Goal: Find specific page/section: Find specific page/section

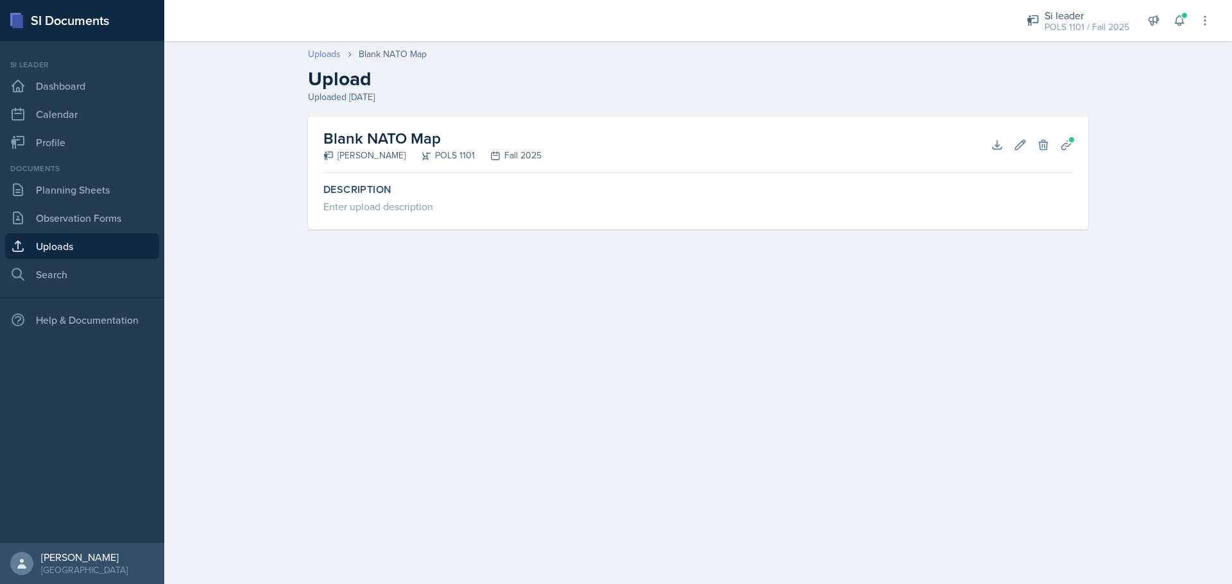
click at [332, 49] on link "Uploads" at bounding box center [324, 53] width 33 height 13
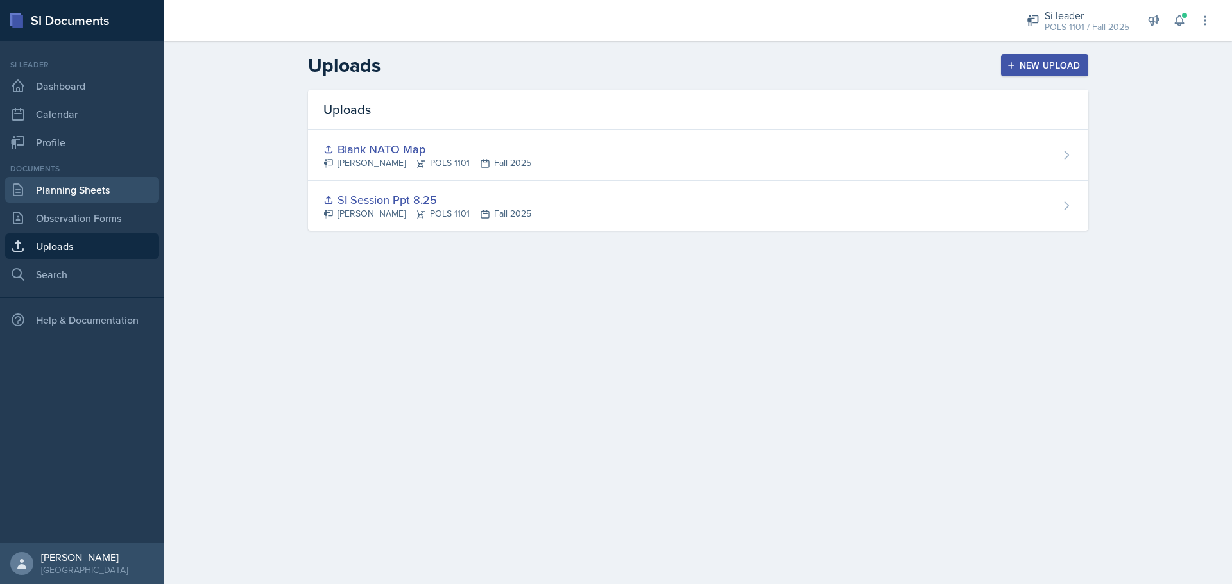
click at [71, 196] on link "Planning Sheets" at bounding box center [82, 190] width 154 height 26
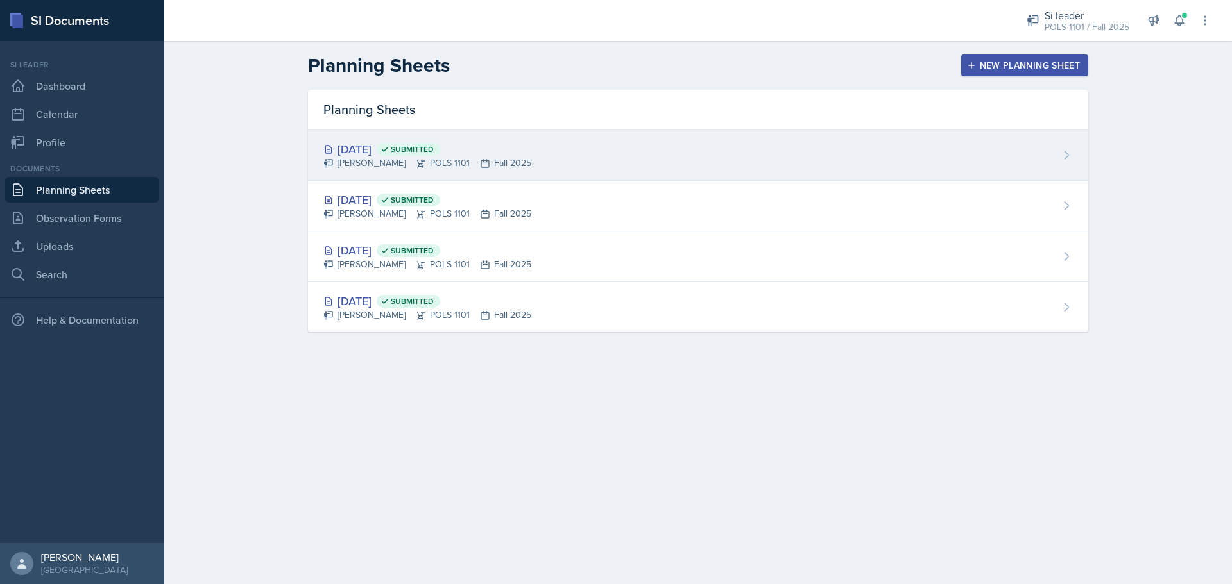
click at [454, 162] on div "[PERSON_NAME] POLS 1101 Fall 2025" at bounding box center [427, 163] width 208 height 13
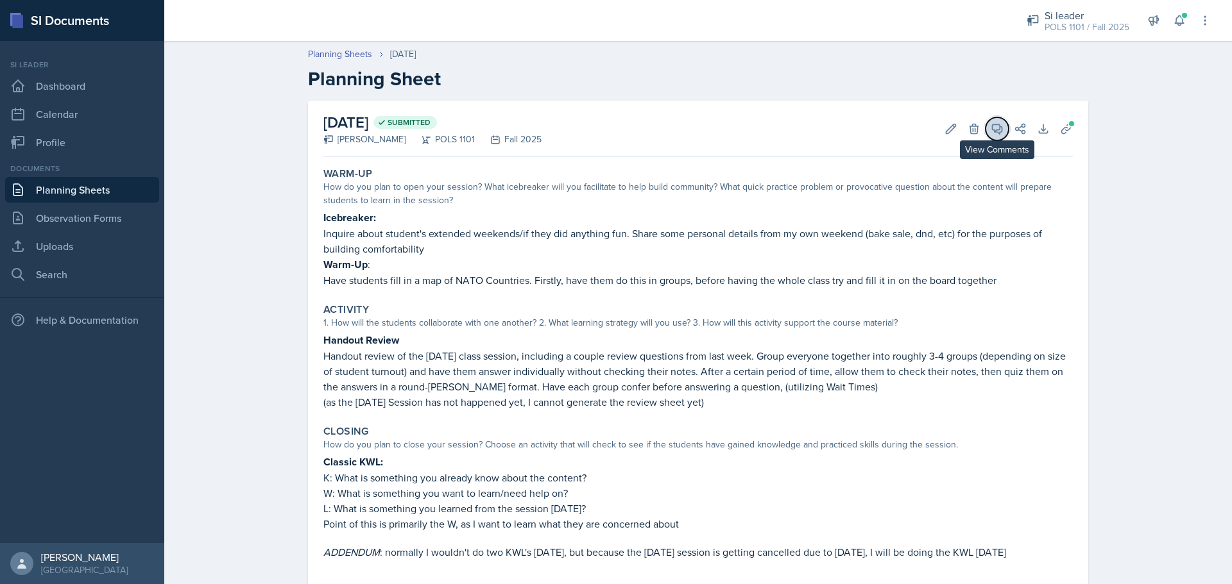
click at [990, 128] on icon at bounding box center [996, 129] width 13 height 13
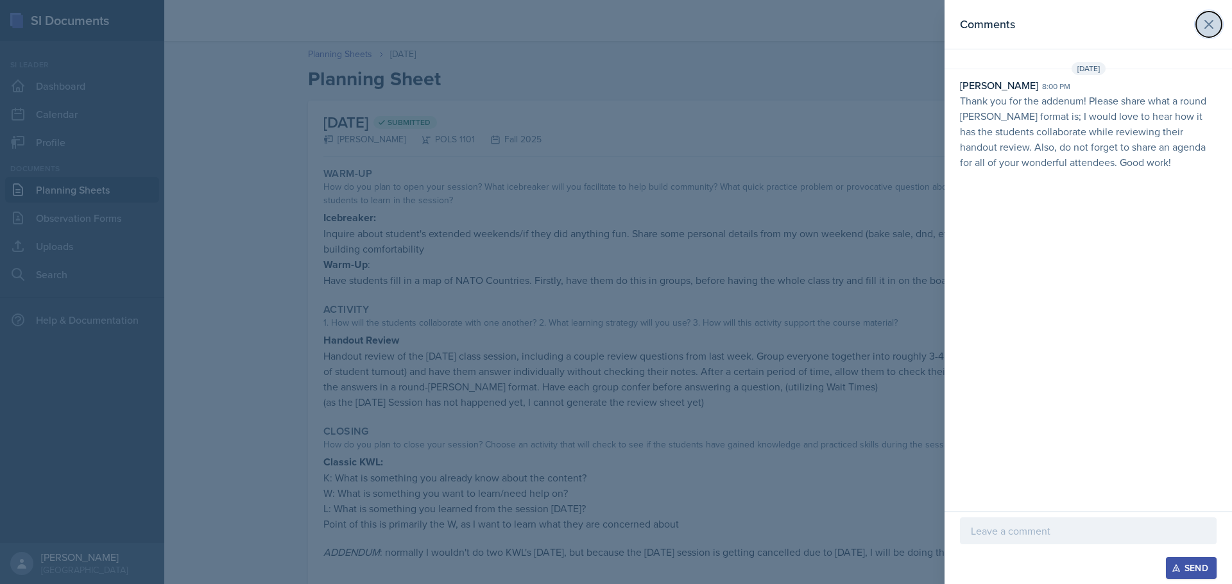
click at [1219, 21] on button at bounding box center [1209, 25] width 26 height 26
